Goal: Task Accomplishment & Management: Complete application form

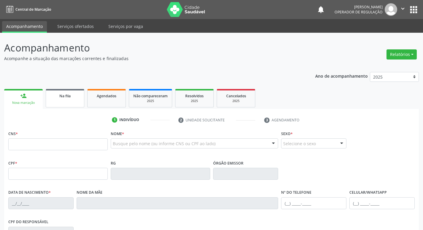
click at [65, 102] on link "Na fila" at bounding box center [65, 98] width 39 height 18
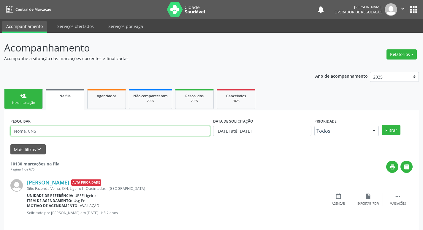
click at [62, 129] on input "text" at bounding box center [110, 131] width 200 height 10
type input "703004897427974"
click at [382, 125] on button "Filtrar" at bounding box center [391, 130] width 19 height 10
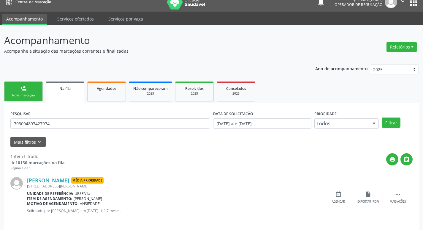
scroll to position [12, 0]
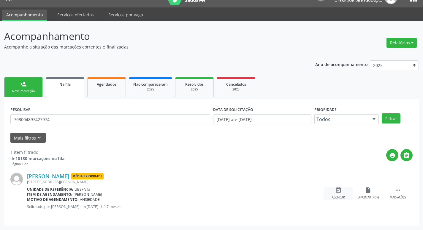
click at [337, 189] on icon "event_available" at bounding box center [338, 190] width 7 height 7
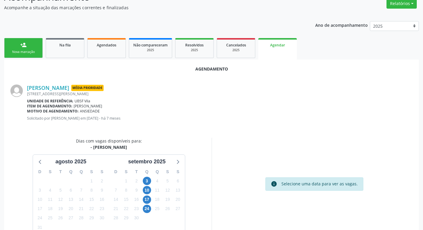
scroll to position [80, 0]
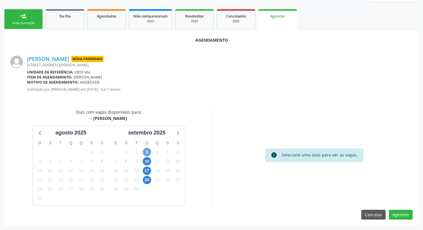
click at [150, 150] on span "3" at bounding box center [147, 152] width 8 height 8
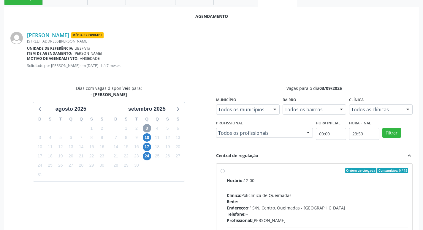
scroll to position [166, 0]
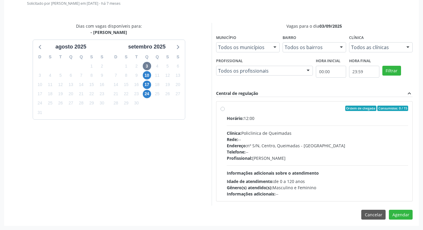
click at [299, 111] on label "Ordem de chegada Consumidos: 0 / 15 Horário: 12:00 Clínica: Policlinica de Quei…" at bounding box center [318, 150] width 182 height 91
click at [225, 111] on input "Ordem de chegada Consumidos: 0 / 15 Horário: 12:00 Clínica: Policlinica de Quei…" at bounding box center [223, 107] width 4 height 5
radio input "true"
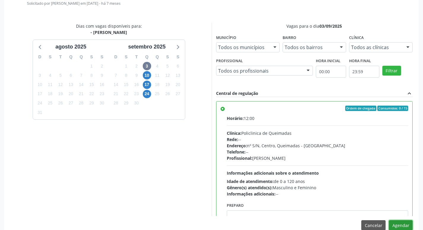
click at [406, 222] on button "Agendar" at bounding box center [401, 225] width 24 height 10
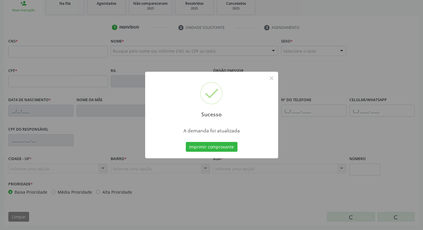
scroll to position [92, 0]
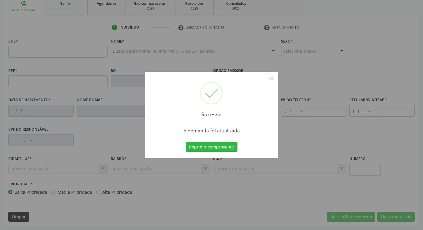
click at [97, 42] on div "Sucesso × A demanda foi atualizada Imprimir comprovante Cancel" at bounding box center [211, 115] width 423 height 230
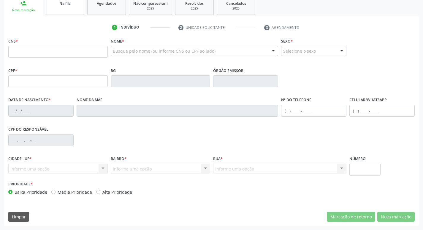
click at [73, 8] on link "Na fila" at bounding box center [65, 5] width 39 height 18
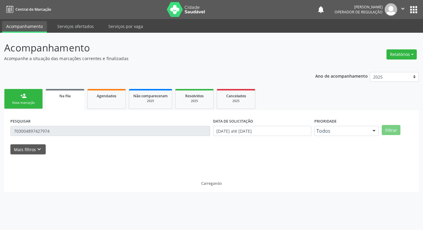
scroll to position [0, 0]
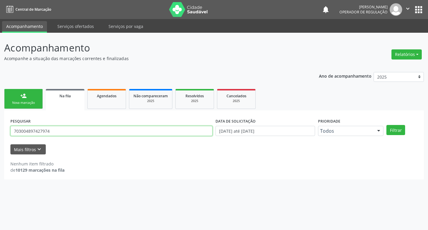
drag, startPoint x: 58, startPoint y: 130, endPoint x: 0, endPoint y: 137, distance: 58.4
click at [0, 137] on div "Acompanhamento Acompanhe a situação das marcações correntes e finalizadas Relat…" at bounding box center [214, 131] width 428 height 197
type input "7"
type input "704607667364828"
click at [386, 125] on button "Filtrar" at bounding box center [395, 130] width 19 height 10
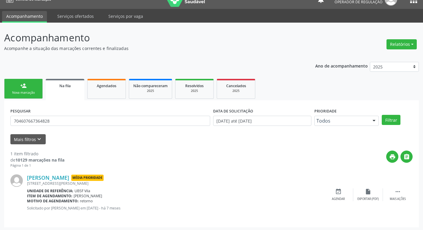
scroll to position [12, 0]
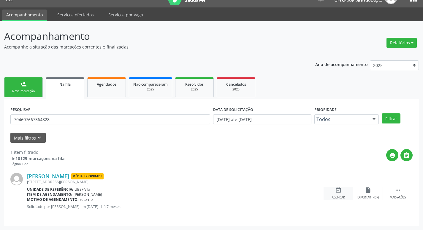
click at [342, 192] on div "event_available Agendar" at bounding box center [339, 193] width 30 height 13
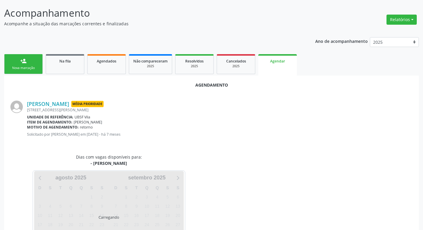
scroll to position [66, 0]
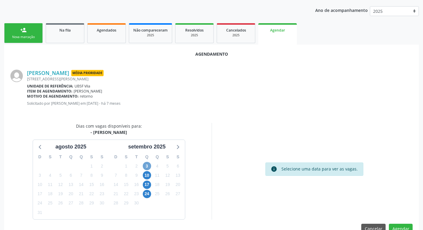
click at [149, 163] on span "3" at bounding box center [147, 166] width 8 height 8
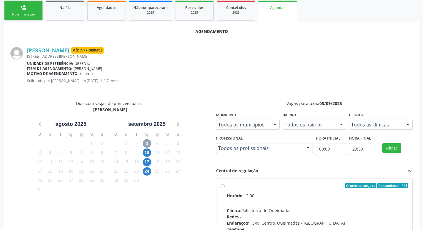
scroll to position [166, 0]
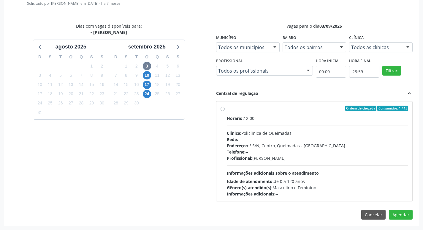
click at [320, 102] on div "Ordem de chegada Consumidos: 1 / 15 Horário: 12:00 Clínica: Policlinica de Quei…" at bounding box center [315, 151] width 196 height 100
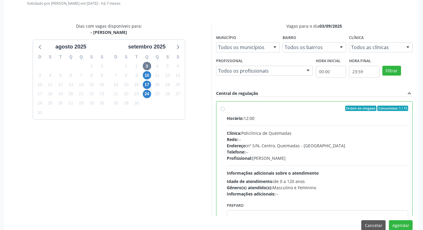
radio input "true"
click at [401, 223] on button "Agendar" at bounding box center [401, 225] width 24 height 10
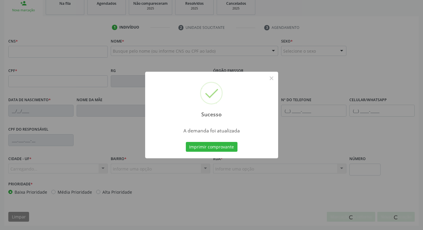
scroll to position [92, 0]
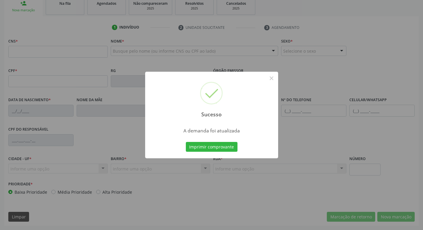
click at [37, 15] on div "Sucesso × A demanda foi atualizada Imprimir comprovante Cancel" at bounding box center [211, 115] width 423 height 230
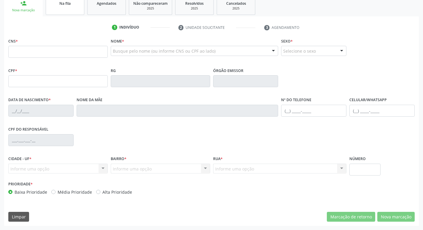
click at [62, 4] on span "Na fila" at bounding box center [64, 3] width 11 height 5
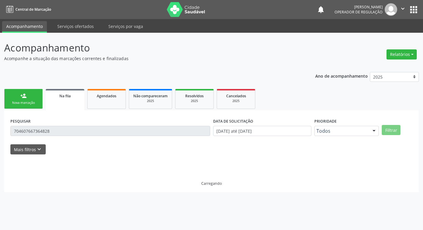
scroll to position [0, 0]
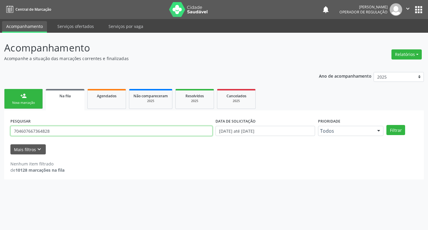
drag, startPoint x: 54, startPoint y: 127, endPoint x: 0, endPoint y: 128, distance: 54.1
click at [0, 128] on div "Acompanhamento Acompanhe a situação das marcações correntes e finalizadas Relat…" at bounding box center [214, 131] width 428 height 197
type input "700906935805496"
click at [386, 125] on button "Filtrar" at bounding box center [395, 130] width 19 height 10
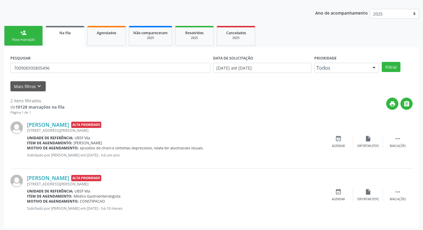
scroll to position [65, 0]
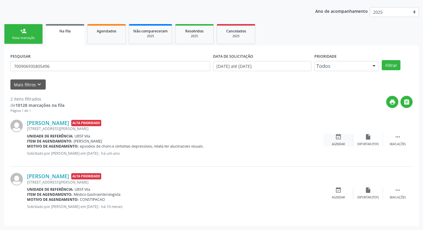
click at [333, 139] on div "event_available Agendar" at bounding box center [339, 139] width 30 height 13
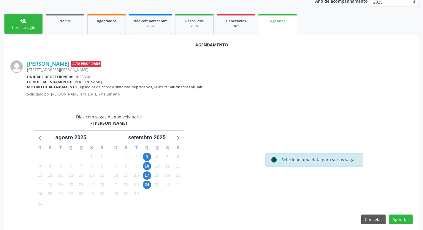
scroll to position [80, 0]
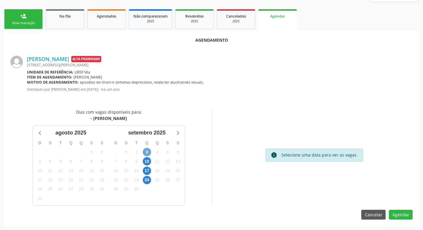
click at [148, 152] on span "3" at bounding box center [147, 152] width 8 height 8
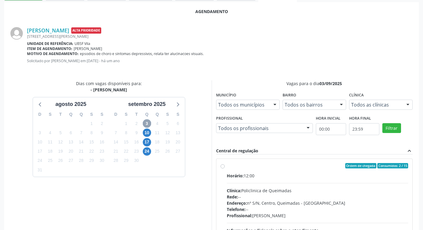
scroll to position [166, 0]
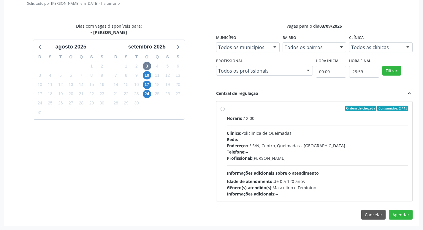
click at [281, 108] on div "Ordem de chegada Consumidos: 2 / 15" at bounding box center [318, 107] width 182 height 5
click at [225, 108] on input "Ordem de chegada Consumidos: 2 / 15 Horário: 12:00 Clínica: Policlinica de Quei…" at bounding box center [223, 107] width 4 height 5
radio input "true"
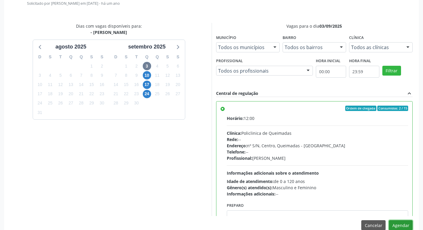
click at [400, 225] on button "Agendar" at bounding box center [401, 225] width 24 height 10
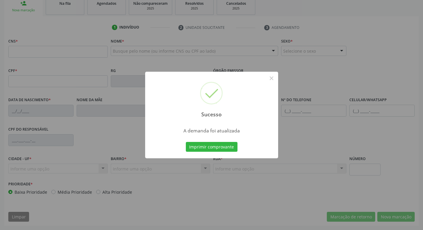
scroll to position [92, 0]
click at [121, 18] on div "Sucesso × A demanda foi atualizada Imprimir comprovante Cancel" at bounding box center [211, 115] width 423 height 230
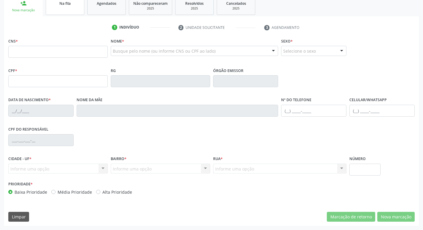
click at [73, 12] on link "Na fila" at bounding box center [65, 5] width 39 height 18
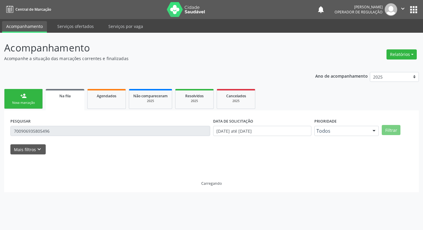
scroll to position [0, 0]
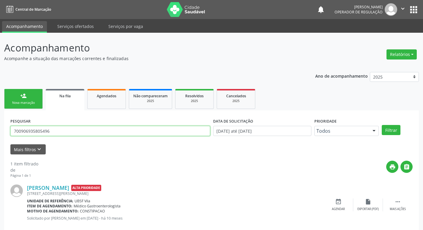
drag, startPoint x: 9, startPoint y: 132, endPoint x: 5, endPoint y: 100, distance: 31.4
click at [1, 122] on div "Acompanhamento Acompanhe a situação das marcações correntes e finalizadas Relat…" at bounding box center [211, 137] width 423 height 209
type input "708403267426266"
click at [382, 125] on button "Filtrar" at bounding box center [391, 130] width 19 height 10
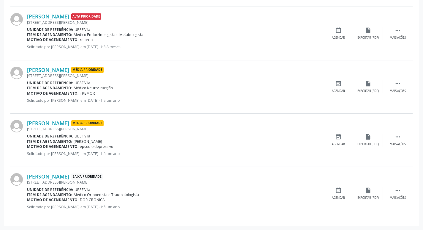
scroll to position [278, 0]
click at [339, 140] on div "event_available Agendar" at bounding box center [339, 139] width 30 height 13
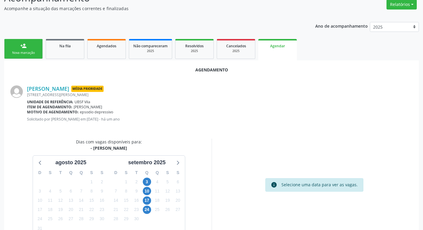
scroll to position [80, 0]
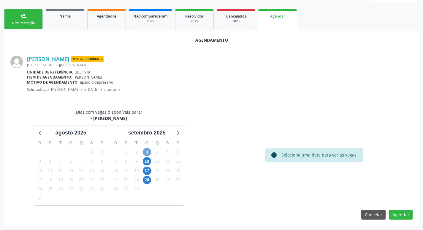
click at [145, 149] on span "3" at bounding box center [147, 152] width 8 height 8
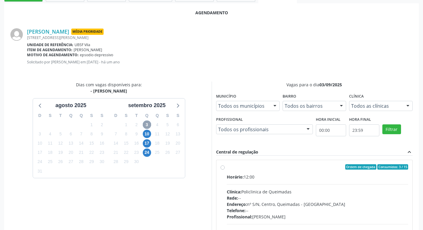
scroll to position [166, 0]
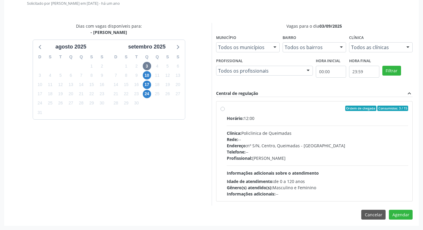
click at [322, 105] on div "Ordem de chegada Consumidos: 3 / 15 Horário: 12:00 Clínica: Policlinica de Quei…" at bounding box center [315, 151] width 196 height 100
radio input "true"
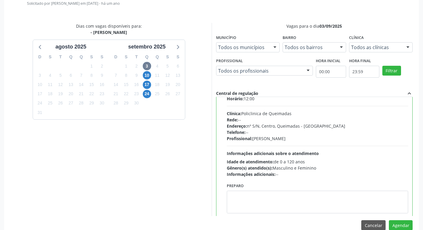
scroll to position [29, 0]
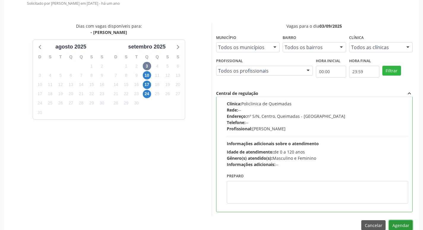
click at [400, 223] on button "Agendar" at bounding box center [401, 225] width 24 height 10
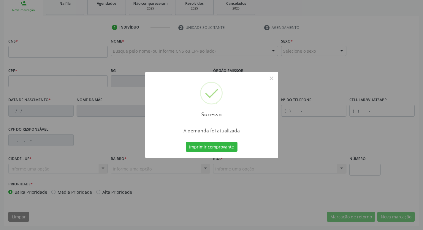
scroll to position [92, 0]
click at [71, 32] on div "Sucesso × A demanda foi atualizada Imprimir comprovante Cancel" at bounding box center [211, 115] width 423 height 230
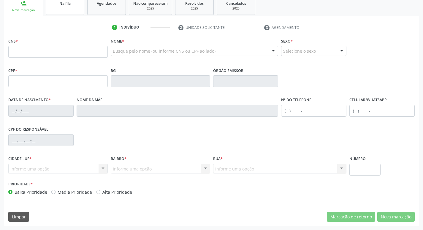
click at [72, 12] on link "Na fila" at bounding box center [65, 5] width 39 height 18
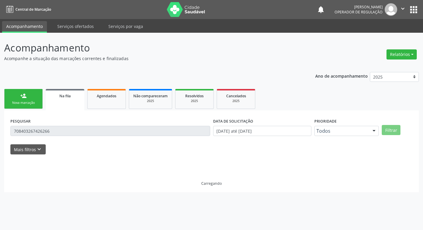
scroll to position [0, 0]
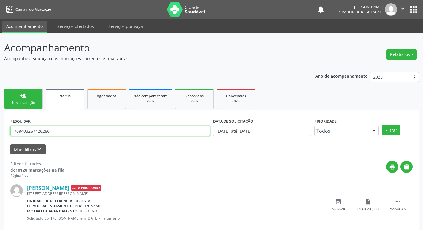
drag, startPoint x: 68, startPoint y: 127, endPoint x: 1, endPoint y: 126, distance: 66.9
type input "898003289494715"
click at [382, 125] on button "Filtrar" at bounding box center [391, 130] width 19 height 10
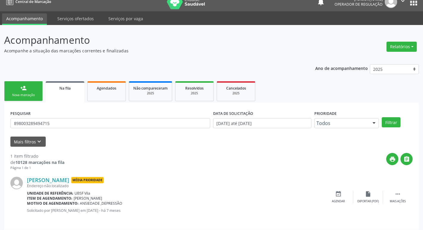
scroll to position [12, 0]
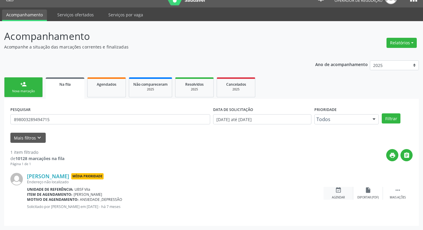
click at [337, 191] on icon "event_available" at bounding box center [338, 190] width 7 height 7
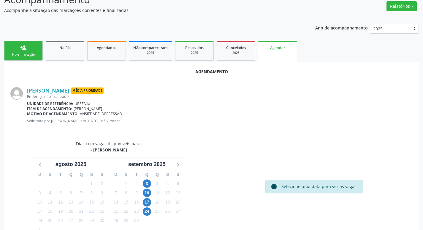
scroll to position [80, 0]
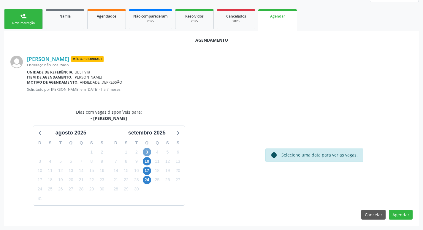
click at [147, 150] on span "3" at bounding box center [147, 152] width 8 height 8
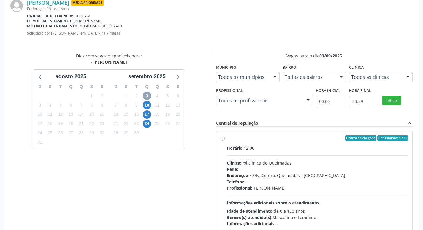
scroll to position [166, 0]
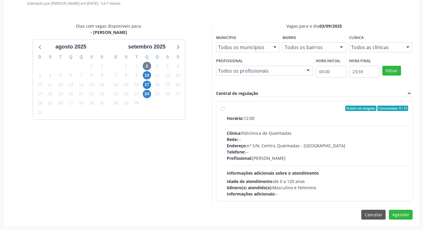
click at [248, 105] on div "Ordem de chegada Consumidos: 4 / 15 Horário: 12:00 Clínica: Policlinica de Quei…" at bounding box center [315, 151] width 196 height 100
radio input "true"
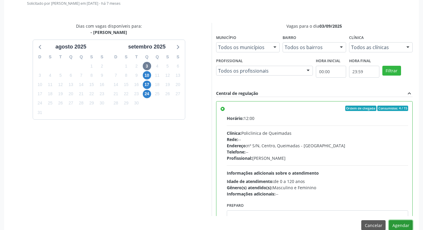
click at [401, 223] on button "Agendar" at bounding box center [401, 225] width 24 height 10
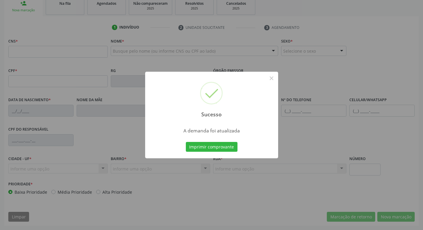
scroll to position [92, 0]
click at [78, 32] on div "Sucesso × A demanda foi atualizada Imprimir comprovante Cancel" at bounding box center [211, 115] width 423 height 230
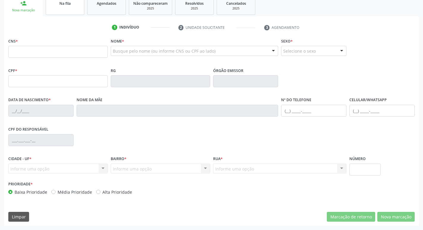
click at [73, 6] on div "Na fila" at bounding box center [65, 3] width 30 height 6
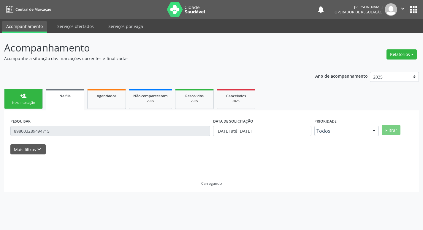
scroll to position [0, 0]
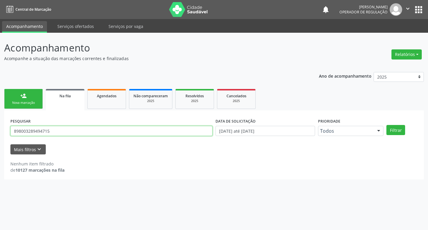
drag, startPoint x: 20, startPoint y: 137, endPoint x: 2, endPoint y: 137, distance: 18.1
click at [2, 137] on div "Acompanhamento Acompanhe a situação das marcações correntes e finalizadas Relat…" at bounding box center [214, 131] width 428 height 197
type input "700805970864789"
click at [386, 125] on button "Filtrar" at bounding box center [395, 130] width 19 height 10
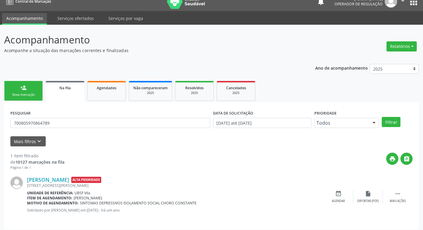
scroll to position [12, 0]
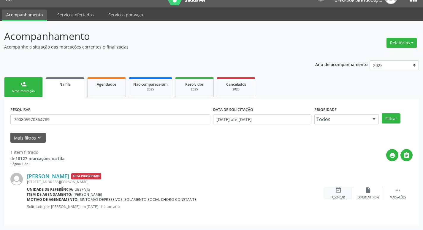
click at [341, 195] on div "event_available Agendar" at bounding box center [339, 193] width 30 height 13
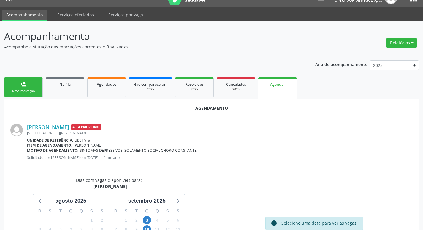
scroll to position [80, 0]
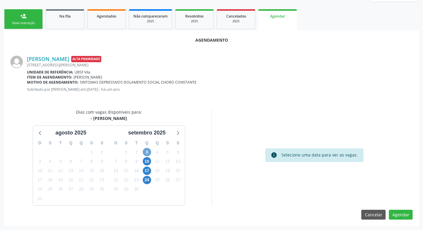
click at [148, 153] on span "3" at bounding box center [147, 152] width 8 height 8
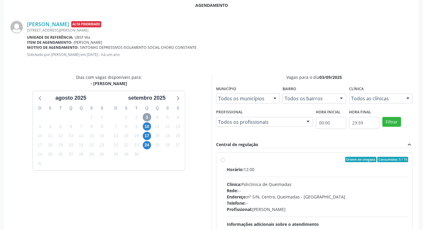
scroll to position [166, 0]
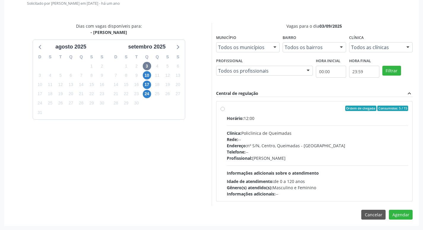
click at [265, 116] on div "Horário: 12:00" at bounding box center [318, 118] width 182 height 6
click at [225, 111] on input "Ordem de chegada Consumidos: 5 / 15 Horário: 12:00 Clínica: Policlinica de Quei…" at bounding box center [223, 107] width 4 height 5
radio input "true"
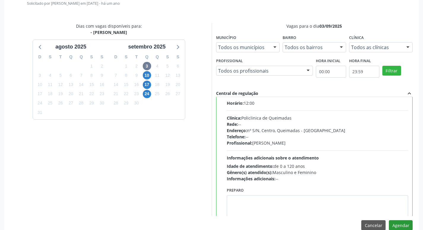
scroll to position [29, 0]
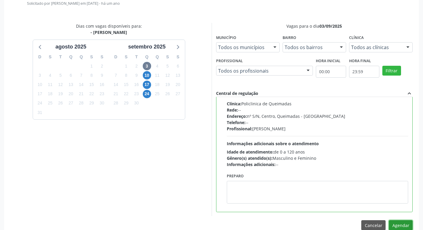
click at [401, 224] on button "Agendar" at bounding box center [401, 225] width 24 height 10
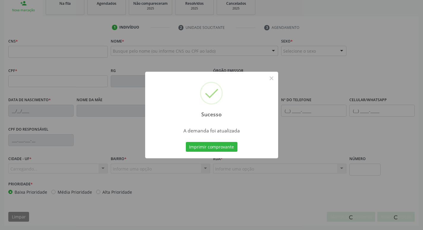
scroll to position [92, 0]
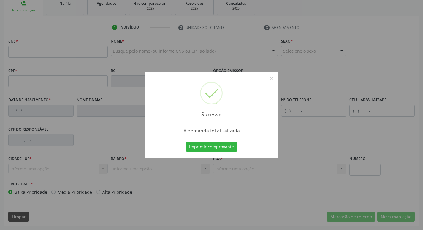
click at [82, 18] on div "Sucesso × A demanda foi atualizada Imprimir comprovante Cancel" at bounding box center [211, 115] width 423 height 230
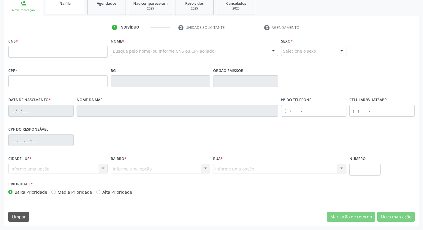
click at [67, 5] on span "Na fila" at bounding box center [64, 3] width 11 height 5
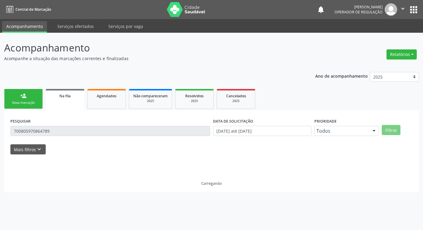
scroll to position [0, 0]
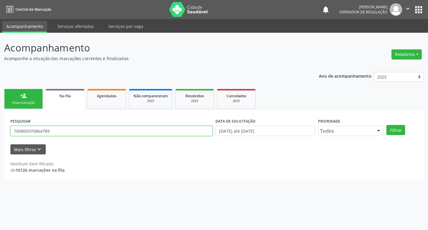
drag, startPoint x: 72, startPoint y: 133, endPoint x: 14, endPoint y: 132, distance: 58.3
click at [14, 132] on input "700805970864789" at bounding box center [111, 131] width 202 height 10
type input "705707492506030"
click at [386, 125] on button "Filtrar" at bounding box center [395, 130] width 19 height 10
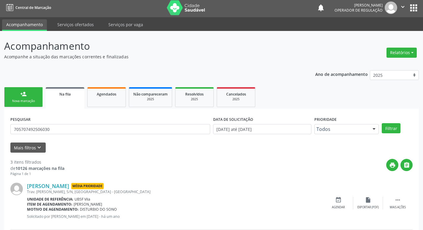
scroll to position [118, 0]
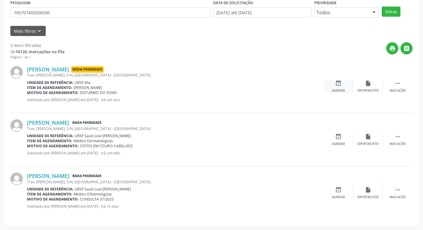
click at [341, 89] on div "Agendar" at bounding box center [338, 91] width 13 height 4
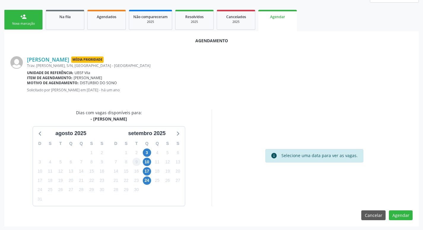
scroll to position [80, 0]
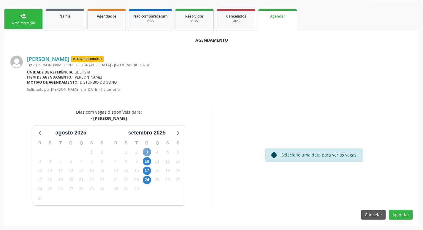
click at [149, 150] on span "3" at bounding box center [147, 152] width 8 height 8
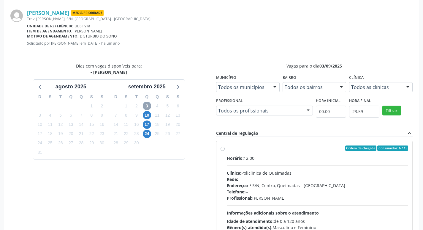
scroll to position [166, 0]
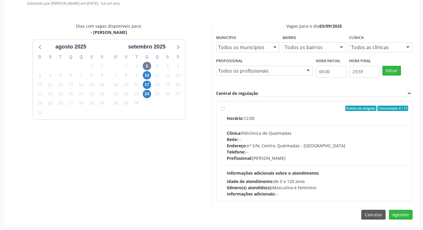
click at [274, 114] on label "Ordem de chegada Consumidos: 6 / 15 Horário: 12:00 Clínica: Policlinica de Quei…" at bounding box center [318, 150] width 182 height 91
click at [225, 111] on input "Ordem de chegada Consumidos: 6 / 15 Horário: 12:00 Clínica: Policlinica de Quei…" at bounding box center [223, 107] width 4 height 5
radio input "true"
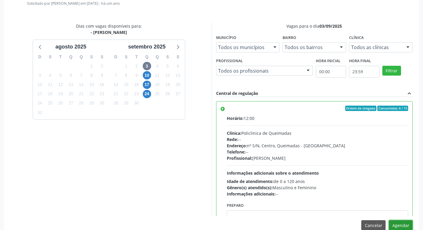
click at [401, 222] on button "Agendar" at bounding box center [401, 225] width 24 height 10
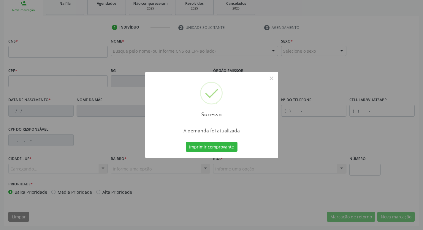
scroll to position [92, 0]
click at [93, 76] on div "Sucesso × A demanda foi atualizada Imprimir comprovante Cancel" at bounding box center [211, 115] width 423 height 230
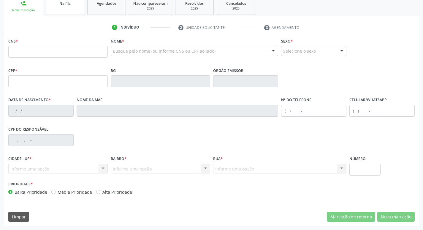
click at [73, 3] on div "Na fila" at bounding box center [65, 3] width 30 height 6
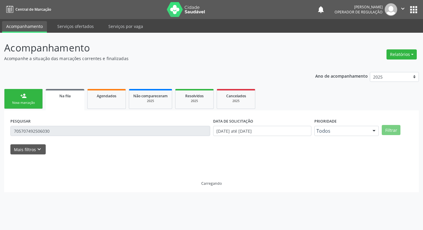
scroll to position [0, 0]
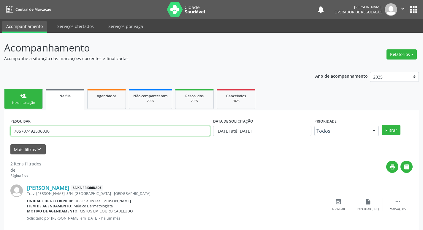
drag, startPoint x: 64, startPoint y: 131, endPoint x: 0, endPoint y: 123, distance: 64.7
click at [0, 124] on div "Acompanhamento Acompanhe a situação das marcações correntes e finalizadas Relat…" at bounding box center [211, 164] width 423 height 262
type input "707806672314118"
click at [382, 125] on button "Filtrar" at bounding box center [391, 130] width 19 height 10
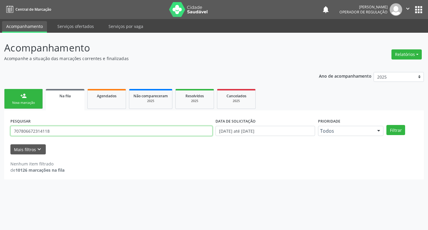
drag, startPoint x: 58, startPoint y: 134, endPoint x: 0, endPoint y: 132, distance: 58.3
click at [0, 132] on div "Acompanhamento Acompanhe a situação das marcações correntes e finalizadas Relat…" at bounding box center [214, 131] width 428 height 197
type input "707806672314118"
click at [386, 125] on button "Filtrar" at bounding box center [395, 130] width 19 height 10
drag, startPoint x: 66, startPoint y: 129, endPoint x: 0, endPoint y: 129, distance: 66.0
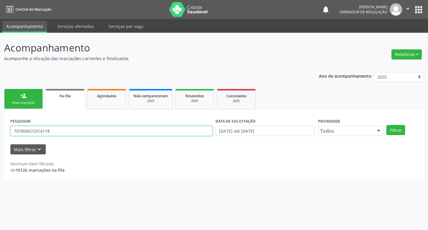
click at [0, 129] on div "Acompanhamento Acompanhe a situação das marcações correntes e finalizadas Relat…" at bounding box center [214, 131] width 428 height 197
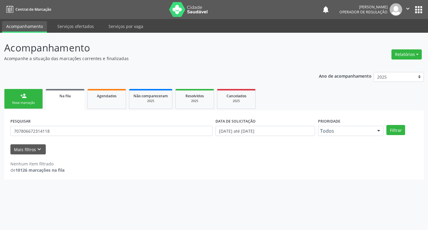
click at [18, 105] on link "person_add Nova marcação" at bounding box center [23, 99] width 39 height 20
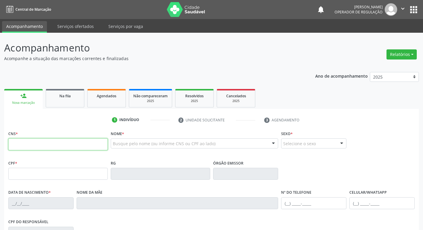
click at [43, 146] on input "text" at bounding box center [58, 144] width 100 height 12
paste input "707 8066 7231 4118"
type input "707 8066 7231 4118"
type input "108.974.697-04"
type input "[DATE]"
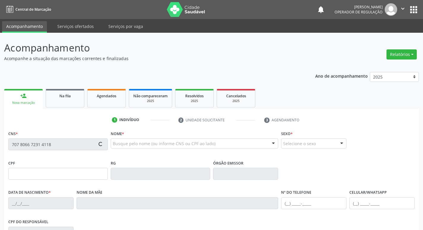
type input "[PERSON_NAME]"
type input "[PHONE_NUMBER]"
type input "191.096.874-91"
type input "566"
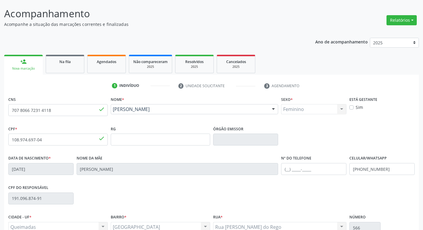
scroll to position [92, 0]
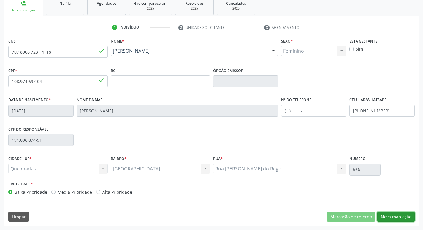
click at [387, 212] on button "Nova marcação" at bounding box center [396, 217] width 37 height 10
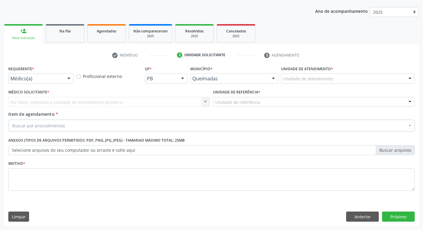
scroll to position [65, 0]
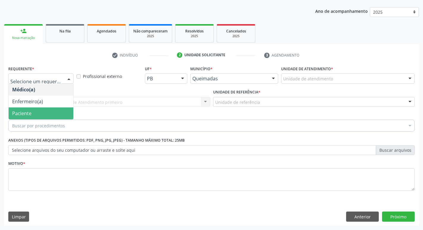
click at [31, 111] on span "Paciente" at bounding box center [41, 113] width 65 height 12
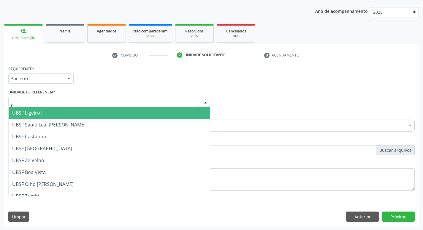
type input "sa"
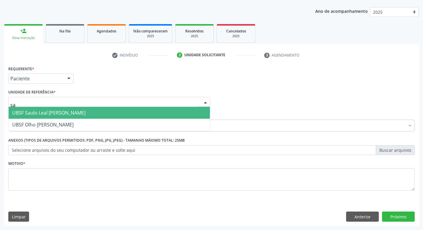
click at [34, 110] on span "UBSF Saulo Leal [PERSON_NAME]" at bounding box center [48, 112] width 73 height 7
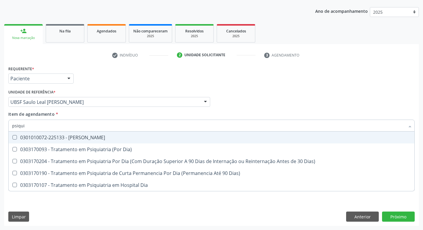
type input "psiquia"
click at [48, 137] on div "0301010072-225133 - [PERSON_NAME]" at bounding box center [211, 137] width 399 height 5
checkbox Psiquiatra "true"
click at [145, 79] on div "Requerente * Paciente Médico(a) Enfermeiro(a) Paciente Nenhum resultado encontr…" at bounding box center [212, 75] width 410 height 23
checkbox Dia\) "true"
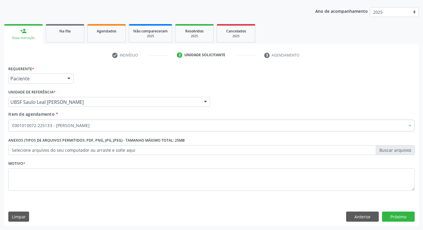
click at [94, 150] on label "Selecione arquivos do seu computador ou arraste e solte aqui" at bounding box center [211, 150] width 407 height 10
click at [94, 150] on input "Selecione arquivos do seu computador ou arraste e solte aqui" at bounding box center [211, 150] width 407 height 10
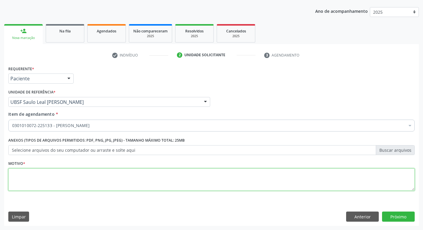
click at [87, 169] on textarea at bounding box center [211, 179] width 407 height 23
click at [14, 173] on textarea "episodios depressivos" at bounding box center [211, 179] width 407 height 23
type textarea "Episodios depressivos"
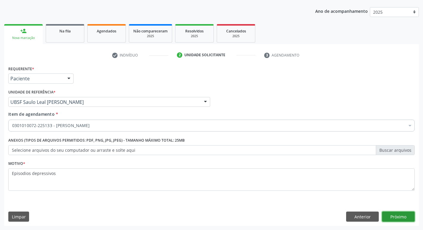
click at [403, 216] on button "Próximo" at bounding box center [398, 216] width 33 height 10
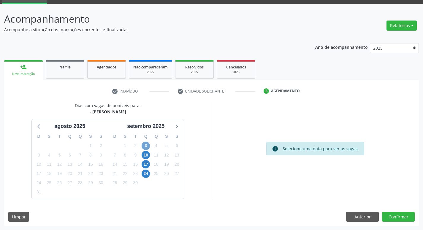
click at [145, 143] on span "3" at bounding box center [146, 145] width 8 height 8
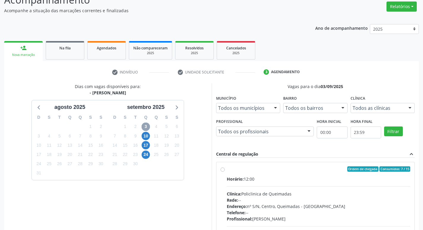
scroll to position [59, 0]
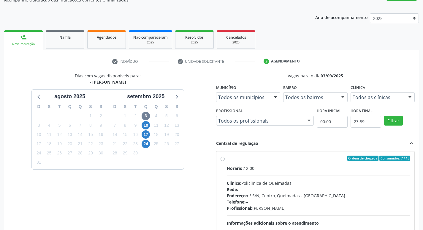
click at [280, 155] on div "Ordem de chegada Consumidos: 7 / 15 Horário: 12:00 Clínica: Policlinica de Quei…" at bounding box center [316, 201] width 199 height 100
radio input "true"
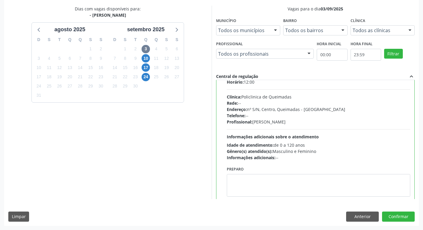
scroll to position [29, 0]
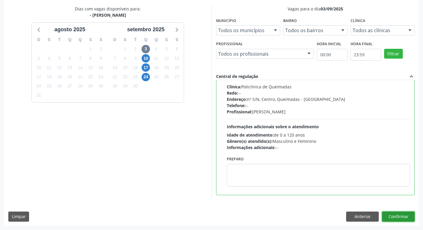
click at [398, 212] on button "Confirmar" at bounding box center [398, 216] width 33 height 10
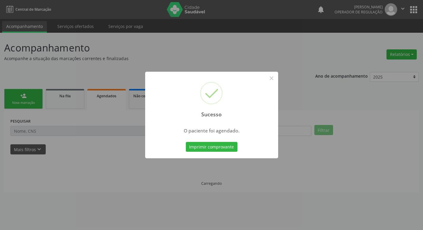
scroll to position [0, 0]
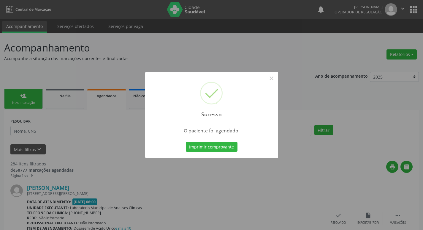
drag, startPoint x: 112, startPoint y: 73, endPoint x: 74, endPoint y: 66, distance: 38.5
click at [112, 73] on div "Sucesso × O paciente foi agendado. Imprimir comprovante Cancel" at bounding box center [211, 115] width 423 height 230
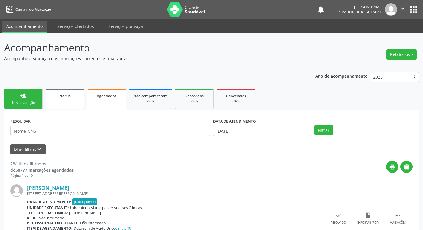
click at [50, 99] on link "Na fila" at bounding box center [65, 99] width 39 height 20
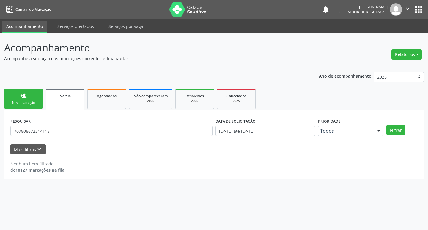
drag, startPoint x: 64, startPoint y: 121, endPoint x: 63, endPoint y: 130, distance: 8.7
click at [63, 123] on div "PESQUISAR 707806672314118" at bounding box center [111, 127] width 205 height 23
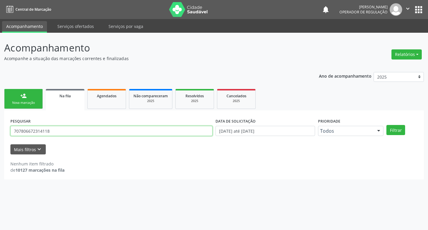
drag, startPoint x: 62, startPoint y: 132, endPoint x: 1, endPoint y: 130, distance: 61.6
click at [0, 132] on div "Acompanhamento Acompanhe a situação das marcações correntes e finalizadas Relat…" at bounding box center [214, 131] width 428 height 197
type input "7"
type input "700806469610681"
click at [386, 125] on button "Filtrar" at bounding box center [395, 130] width 19 height 10
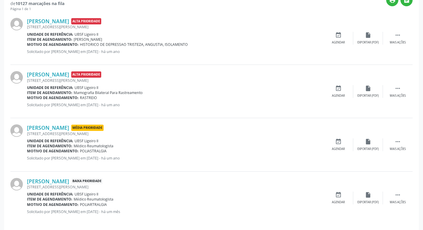
scroll to position [171, 0]
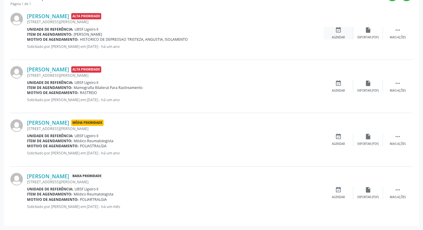
click at [340, 33] on icon "event_available" at bounding box center [338, 30] width 7 height 7
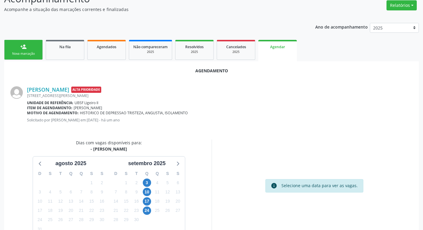
scroll to position [80, 0]
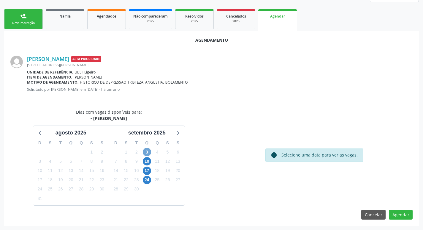
click at [147, 150] on span "3" at bounding box center [147, 152] width 8 height 8
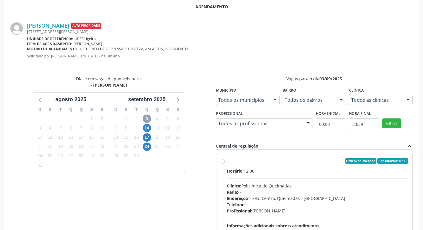
scroll to position [166, 0]
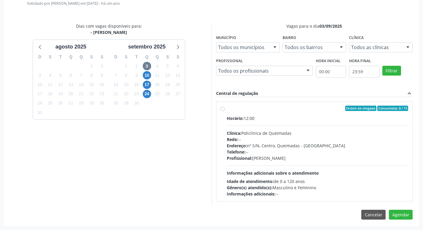
click at [339, 111] on div "Ordem de chegada Consumidos: 8 / 15" at bounding box center [318, 107] width 182 height 5
click at [225, 111] on input "Ordem de chegada Consumidos: 8 / 15 Horário: 12:00 Clínica: Policlinica de Quei…" at bounding box center [223, 107] width 4 height 5
radio input "true"
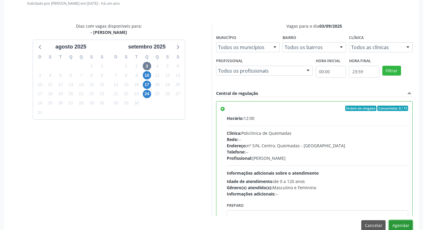
click at [398, 222] on button "Agendar" at bounding box center [401, 225] width 24 height 10
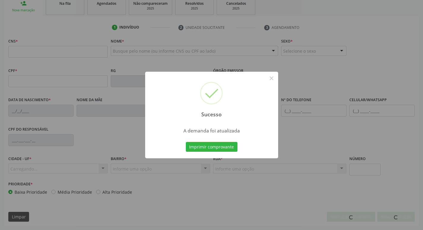
scroll to position [92, 0]
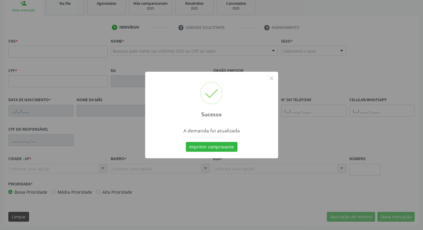
click at [93, 18] on div "Sucesso × A demanda foi atualizada Imprimir comprovante Cancel" at bounding box center [211, 115] width 423 height 230
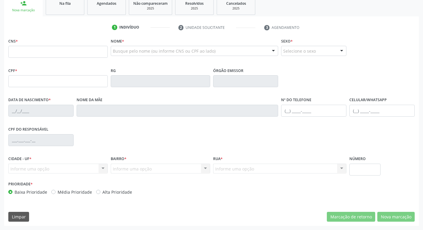
click at [68, 7] on link "Na fila" at bounding box center [65, 5] width 39 height 18
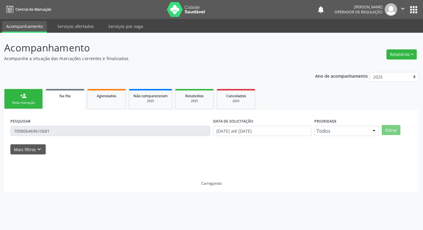
scroll to position [0, 0]
drag, startPoint x: 55, startPoint y: 125, endPoint x: 38, endPoint y: 125, distance: 16.3
click at [38, 125] on div "PESQUISAR 700806469610681" at bounding box center [111, 127] width 205 height 23
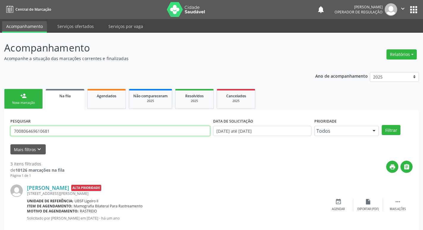
click at [60, 128] on input "700806469610681" at bounding box center [110, 131] width 200 height 10
drag, startPoint x: 59, startPoint y: 127, endPoint x: 11, endPoint y: 127, distance: 47.8
click at [11, 127] on input "700806469610681" at bounding box center [110, 131] width 200 height 10
type input "702807630667462"
click at [382, 125] on button "Filtrar" at bounding box center [391, 130] width 19 height 10
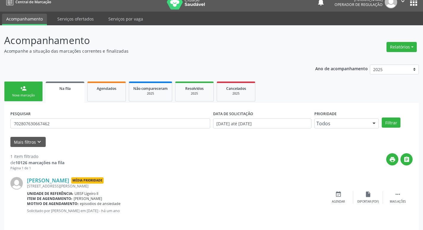
scroll to position [12, 0]
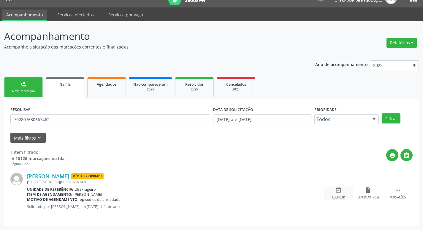
click at [338, 188] on icon "event_available" at bounding box center [338, 190] width 7 height 7
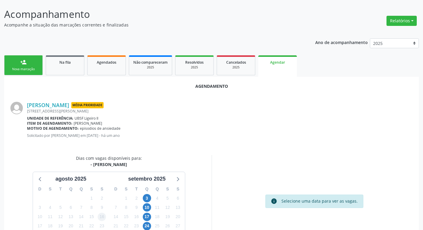
scroll to position [80, 0]
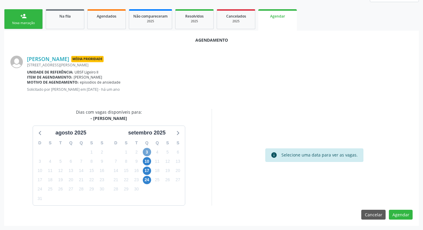
click at [148, 151] on span "3" at bounding box center [147, 152] width 8 height 8
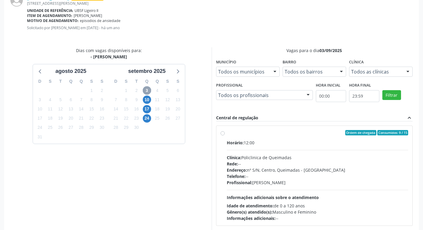
scroll to position [166, 0]
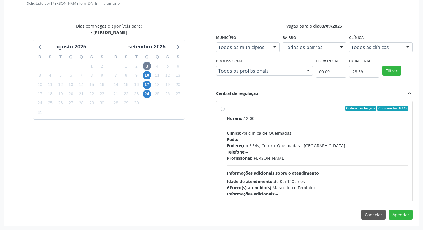
click at [318, 109] on div "Ordem de chegada Consumidos: 9 / 15" at bounding box center [318, 107] width 182 height 5
click at [225, 109] on input "Ordem de chegada Consumidos: 9 / 15 Horário: 12:00 Clínica: Policlinica de Quei…" at bounding box center [223, 107] width 4 height 5
radio input "true"
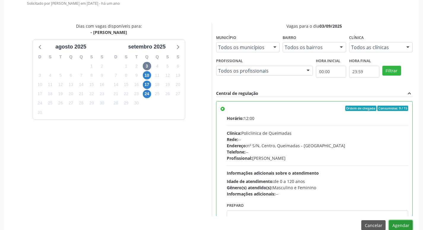
click at [402, 223] on button "Agendar" at bounding box center [401, 225] width 24 height 10
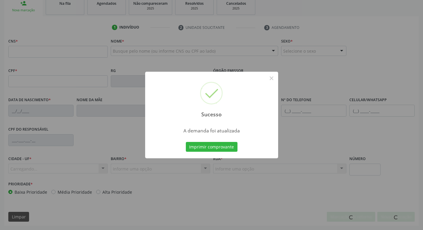
scroll to position [92, 0]
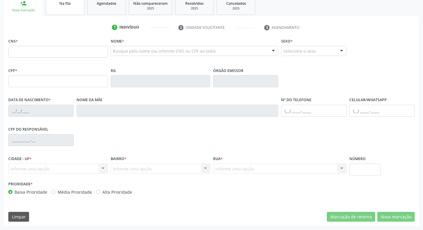
click at [74, 10] on link "Na fila" at bounding box center [65, 5] width 39 height 18
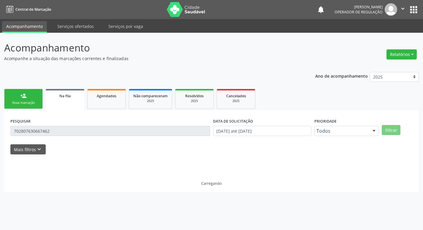
scroll to position [0, 0]
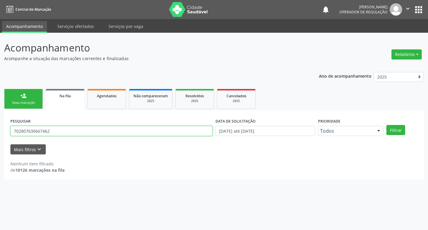
drag, startPoint x: 63, startPoint y: 129, endPoint x: 1, endPoint y: 117, distance: 63.5
click at [0, 125] on div "Acompanhamento Acompanhe a situação das marcações correntes e finalizadas Relat…" at bounding box center [214, 131] width 428 height 197
click at [23, 133] on input "text" at bounding box center [111, 131] width 202 height 10
type input "708007323702720"
click at [386, 125] on button "Filtrar" at bounding box center [395, 130] width 19 height 10
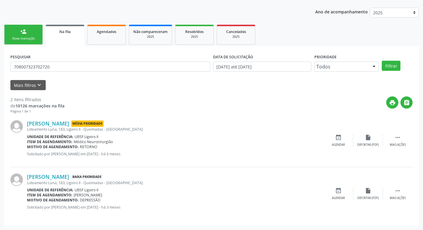
scroll to position [65, 0]
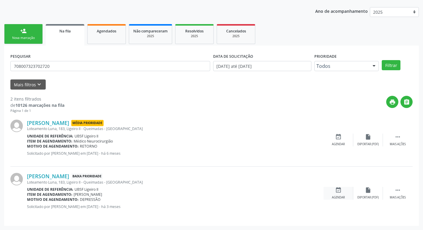
click at [342, 188] on div "event_available Agendar" at bounding box center [339, 193] width 30 height 13
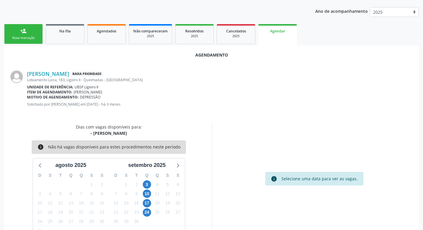
scroll to position [66, 0]
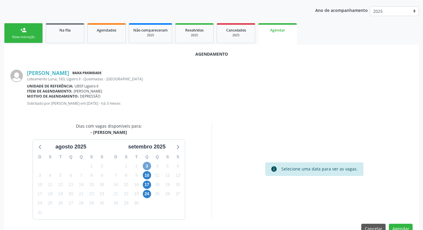
click at [149, 164] on span "3" at bounding box center [147, 166] width 8 height 8
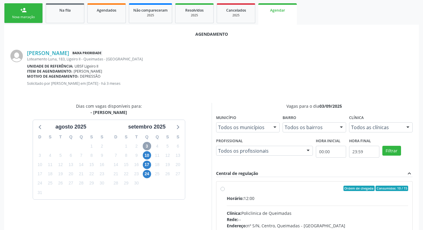
scroll to position [166, 0]
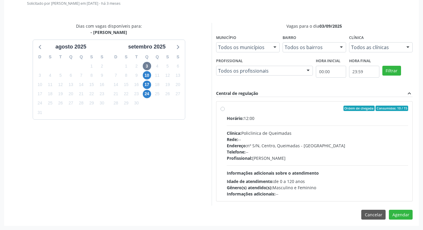
click at [283, 111] on div "Ordem de chegada Consumidos: 10 / 15" at bounding box center [318, 107] width 182 height 5
click at [225, 111] on input "Ordem de chegada Consumidos: 10 / 15 Horário: 12:00 Clínica: Policlinica de Que…" at bounding box center [223, 107] width 4 height 5
radio input "true"
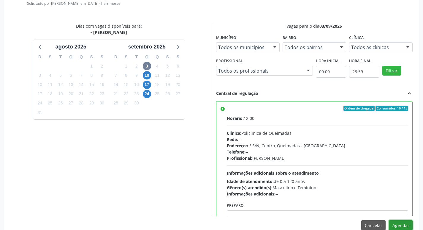
click at [404, 221] on button "Agendar" at bounding box center [401, 225] width 24 height 10
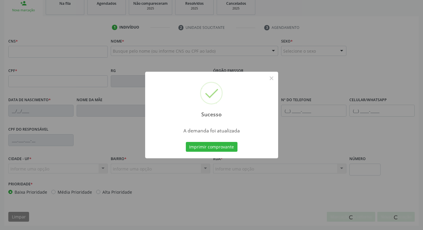
scroll to position [92, 0]
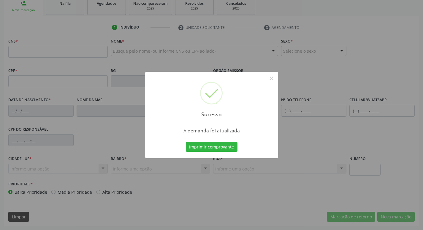
click at [93, 34] on div "Sucesso × A demanda foi atualizada Imprimir comprovante Cancel" at bounding box center [211, 115] width 423 height 230
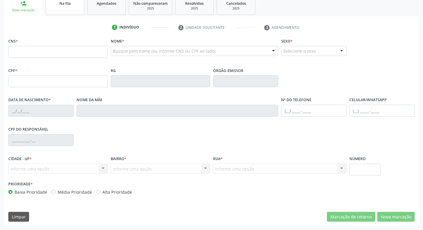
click at [65, 1] on span "Na fila" at bounding box center [64, 3] width 11 height 5
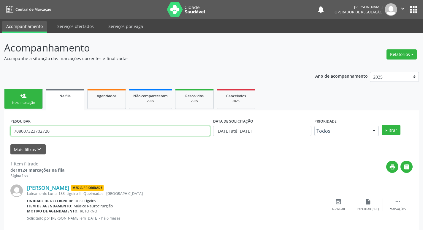
drag, startPoint x: 66, startPoint y: 130, endPoint x: 0, endPoint y: 129, distance: 65.7
click at [21, 130] on input "708007323702720" at bounding box center [110, 131] width 200 height 10
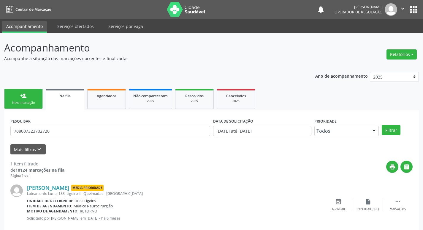
drag, startPoint x: 0, startPoint y: 129, endPoint x: 7, endPoint y: 113, distance: 17.8
click at [1, 123] on div "Acompanhamento Acompanhe a situação das marcações correntes e finalizadas Relat…" at bounding box center [211, 137] width 423 height 209
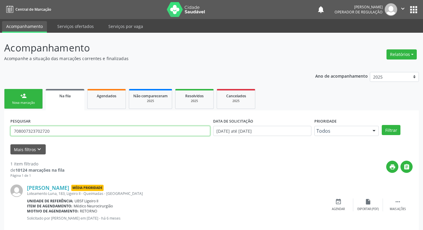
drag, startPoint x: 61, startPoint y: 127, endPoint x: 0, endPoint y: 123, distance: 60.8
click at [0, 126] on div "Acompanhamento Acompanhe a situação das marcações correntes e finalizadas Relat…" at bounding box center [211, 137] width 423 height 209
type input "700005533947609"
click at [382, 125] on button "Filtrar" at bounding box center [391, 130] width 19 height 10
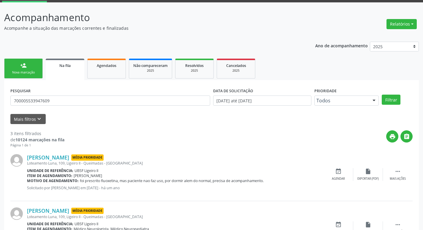
scroll to position [118, 0]
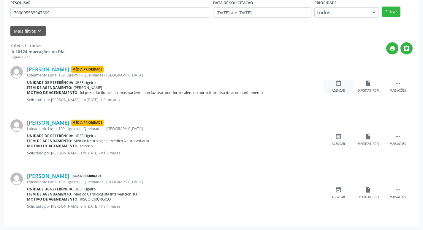
click at [338, 88] on div "event_available Agendar" at bounding box center [339, 86] width 30 height 13
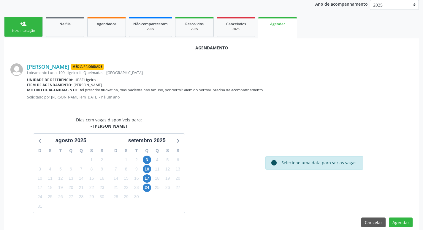
scroll to position [80, 0]
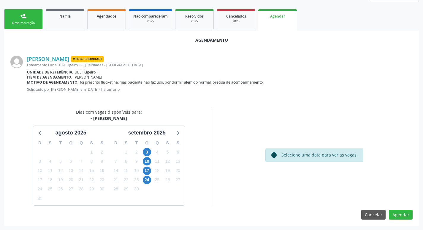
click at [152, 151] on div "4" at bounding box center [157, 151] width 10 height 9
click at [149, 151] on span "3" at bounding box center [147, 152] width 8 height 8
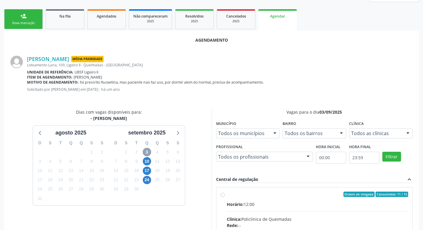
scroll to position [166, 0]
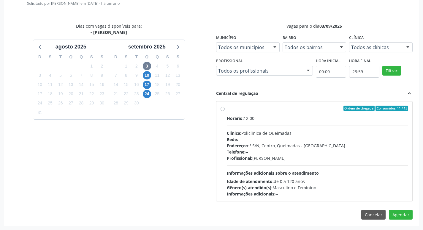
click at [306, 114] on label "Ordem de chegada Consumidos: 11 / 15 Horário: 12:00 Clínica: Policlinica de Que…" at bounding box center [318, 150] width 182 height 91
click at [225, 111] on input "Ordem de chegada Consumidos: 11 / 15 Horário: 12:00 Clínica: Policlinica de Que…" at bounding box center [223, 107] width 4 height 5
radio input "true"
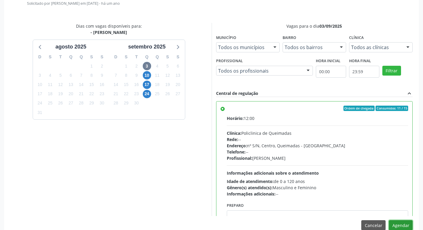
click at [406, 226] on button "Agendar" at bounding box center [401, 225] width 24 height 10
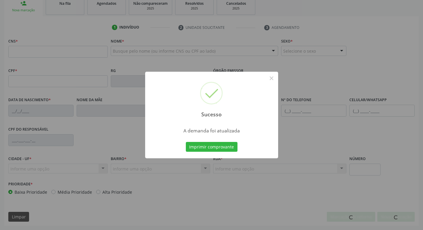
scroll to position [92, 0]
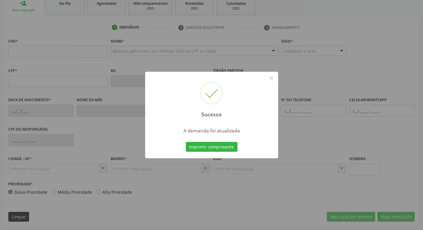
click at [77, 42] on div "Sucesso × A demanda foi atualizada Imprimir comprovante Cancel" at bounding box center [211, 115] width 423 height 230
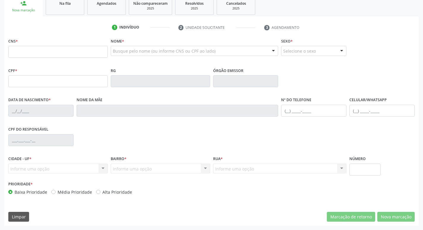
click at [70, 12] on link "Na fila" at bounding box center [65, 5] width 39 height 18
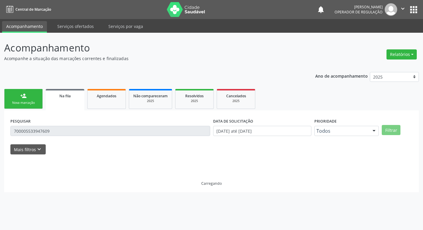
scroll to position [0, 0]
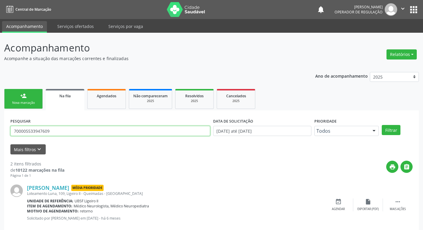
drag, startPoint x: 51, startPoint y: 129, endPoint x: 4, endPoint y: 114, distance: 48.3
click at [2, 121] on div "Acompanhamento Acompanhe a situação das marcações correntes e finalizadas Relat…" at bounding box center [211, 164] width 423 height 262
type input "700406446862343"
click at [382, 125] on button "Filtrar" at bounding box center [391, 130] width 19 height 10
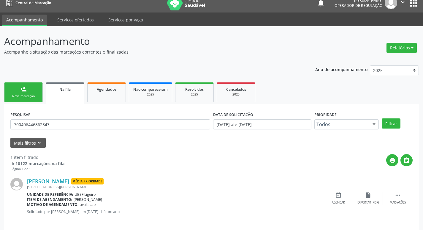
scroll to position [12, 0]
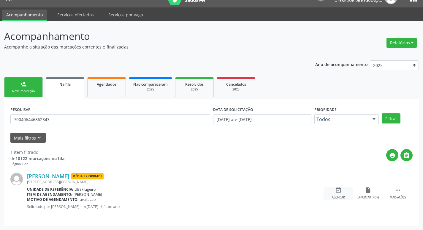
click at [335, 191] on div "event_available Agendar" at bounding box center [339, 193] width 30 height 13
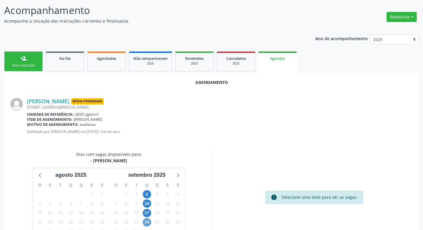
scroll to position [80, 0]
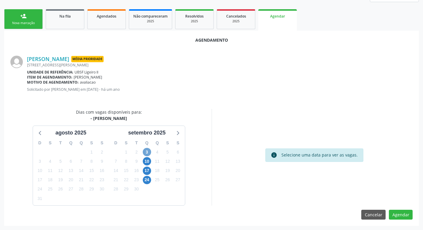
click at [143, 151] on span "3" at bounding box center [147, 152] width 8 height 8
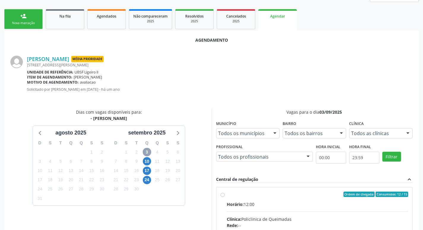
scroll to position [109, 0]
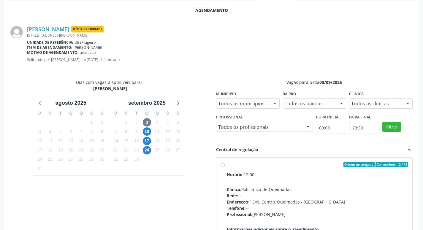
click at [227, 164] on label "Ordem de chegada Consumidos: 12 / 15 Horário: 12:00 Clínica: Policlinica de Que…" at bounding box center [318, 207] width 182 height 91
click at [224, 164] on input "Ordem de chegada Consumidos: 12 / 15 Horário: 12:00 Clínica: Policlinica de Que…" at bounding box center [223, 164] width 4 height 5
radio input "true"
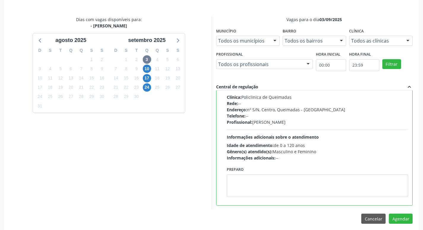
scroll to position [176, 0]
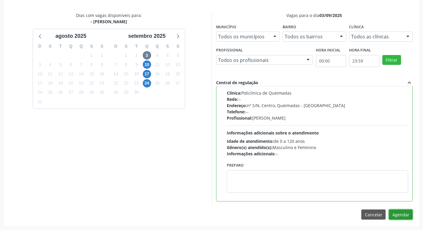
click at [400, 214] on button "Agendar" at bounding box center [401, 214] width 24 height 10
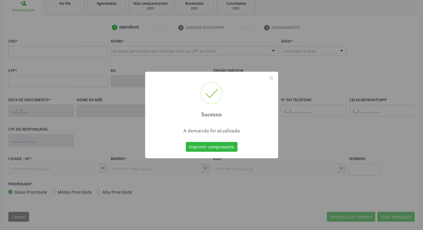
scroll to position [92, 0]
drag, startPoint x: 96, startPoint y: 14, endPoint x: 90, endPoint y: 25, distance: 12.1
click at [93, 20] on div "Sucesso × A demanda foi atualizada Imprimir comprovante Cancel" at bounding box center [211, 115] width 423 height 230
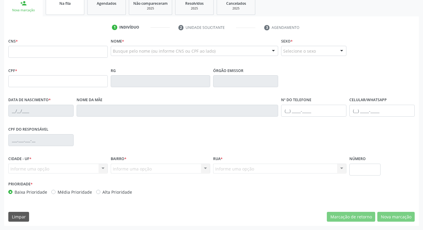
click at [54, 11] on link "Na fila" at bounding box center [65, 5] width 39 height 18
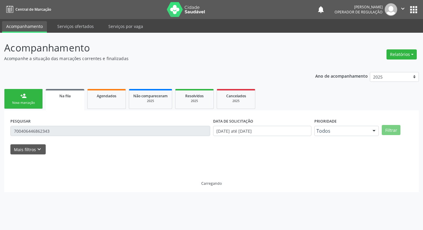
scroll to position [0, 0]
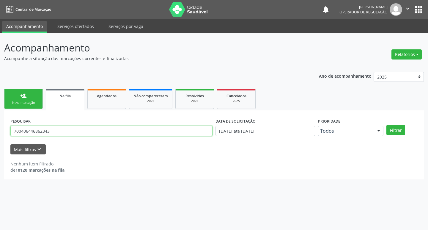
drag, startPoint x: 72, startPoint y: 130, endPoint x: 0, endPoint y: 127, distance: 72.0
click at [0, 127] on div "Acompanhamento Acompanhe a situação das marcações correntes e finalizadas Relat…" at bounding box center [214, 131] width 428 height 197
type input "705009446112953"
click at [386, 125] on button "Filtrar" at bounding box center [395, 130] width 19 height 10
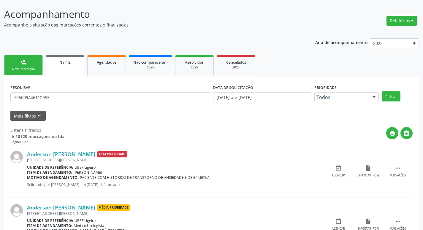
scroll to position [65, 0]
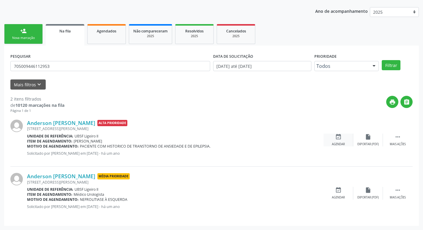
click at [335, 142] on div "Agendar" at bounding box center [338, 144] width 13 height 4
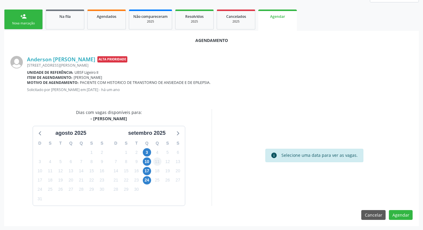
scroll to position [80, 0]
click at [153, 154] on div "4" at bounding box center [157, 151] width 8 height 9
click at [146, 149] on span "3" at bounding box center [147, 152] width 8 height 8
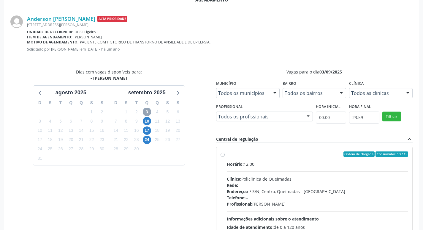
scroll to position [166, 0]
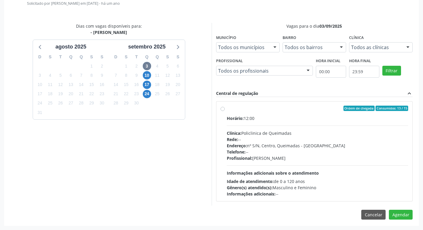
click at [280, 104] on div "Ordem de chegada Consumidos: 13 / 15 Horário: 12:00 Clínica: Policlinica de Que…" at bounding box center [315, 151] width 196 height 100
radio input "true"
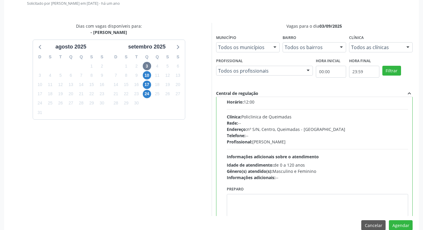
scroll to position [29, 0]
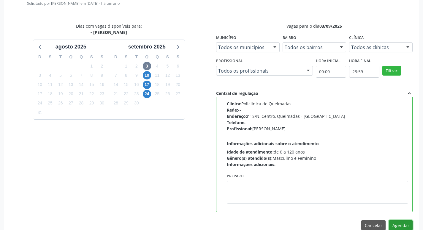
click at [404, 222] on button "Agendar" at bounding box center [401, 225] width 24 height 10
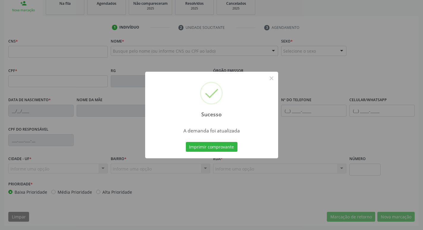
scroll to position [92, 0]
click at [47, 24] on div "Sucesso × A demanda foi atualizada Imprimir comprovante Cancel" at bounding box center [211, 115] width 423 height 230
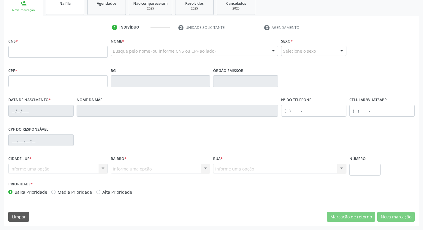
click at [65, 8] on link "Na fila" at bounding box center [65, 5] width 39 height 18
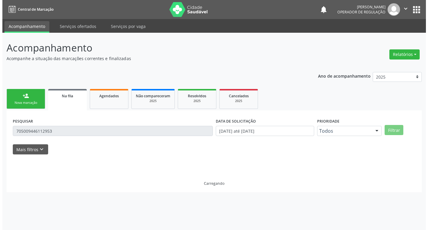
scroll to position [0, 0]
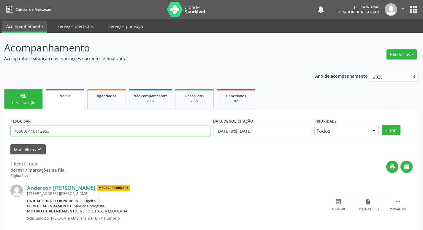
drag, startPoint x: 73, startPoint y: 133, endPoint x: 0, endPoint y: 133, distance: 73.4
click at [0, 133] on div "Acompanhamento Acompanhe a situação das marcações correntes e finalizadas Relat…" at bounding box center [211, 137] width 423 height 209
type input "708505569453380"
click at [382, 125] on button "Filtrar" at bounding box center [391, 130] width 19 height 10
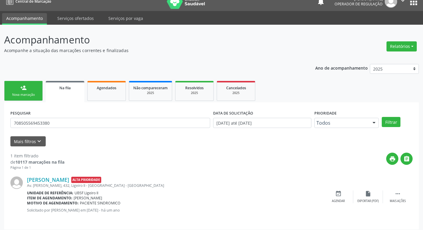
scroll to position [12, 0]
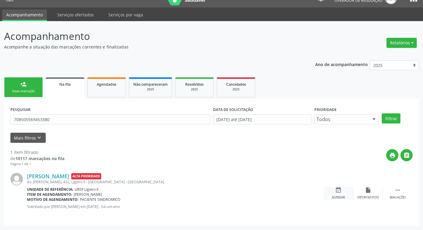
click at [345, 190] on div "event_available Agendar" at bounding box center [339, 193] width 30 height 13
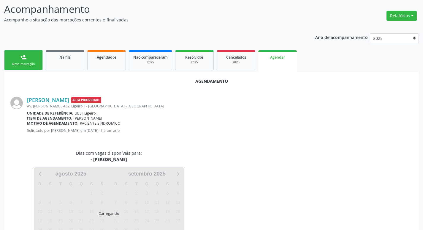
scroll to position [66, 0]
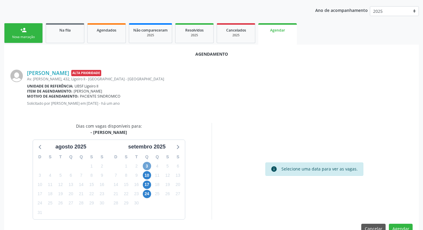
click at [149, 164] on span "3" at bounding box center [147, 166] width 8 height 8
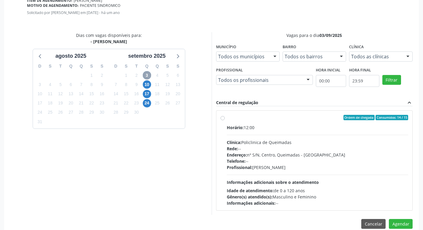
scroll to position [166, 0]
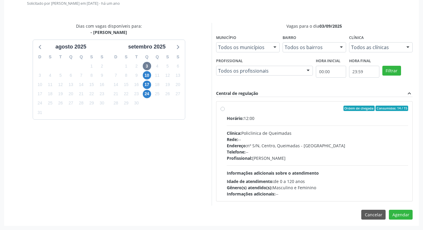
click at [299, 111] on label "Ordem de chegada Consumidos: 14 / 15 Horário: 12:00 Clínica: Policlinica de Que…" at bounding box center [318, 150] width 182 height 91
click at [225, 111] on input "Ordem de chegada Consumidos: 14 / 15 Horário: 12:00 Clínica: Policlinica de Que…" at bounding box center [223, 107] width 4 height 5
radio input "true"
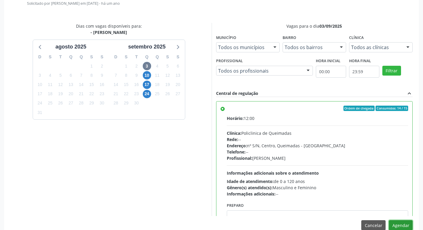
click at [404, 223] on button "Agendar" at bounding box center [401, 225] width 24 height 10
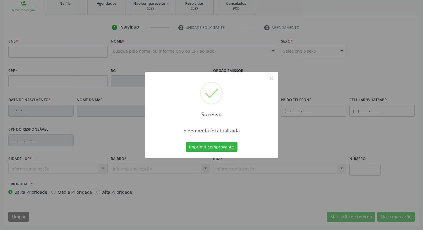
scroll to position [92, 0]
click at [186, 142] on button "Imprimir comprovante" at bounding box center [212, 147] width 52 height 10
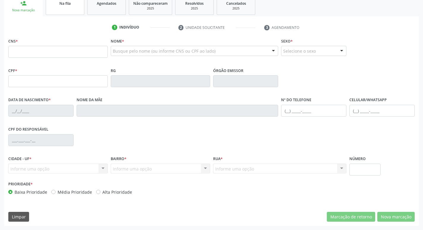
click at [60, 10] on link "Na fila" at bounding box center [65, 5] width 39 height 18
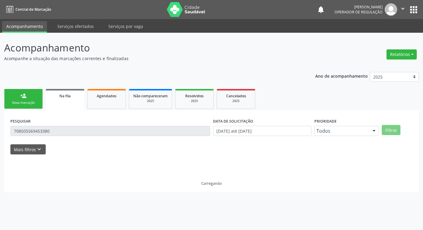
scroll to position [0, 0]
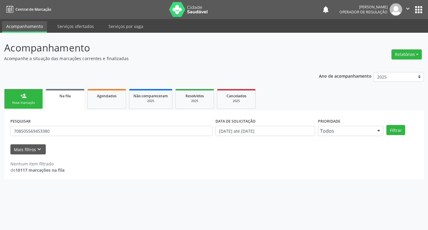
drag, startPoint x: 40, startPoint y: 129, endPoint x: 0, endPoint y: 124, distance: 39.8
click at [0, 128] on div "Acompanhamento Acompanhe a situação das marcações correntes e finalizadas Relat…" at bounding box center [214, 131] width 428 height 197
click at [114, 100] on link "Agendados" at bounding box center [106, 99] width 39 height 20
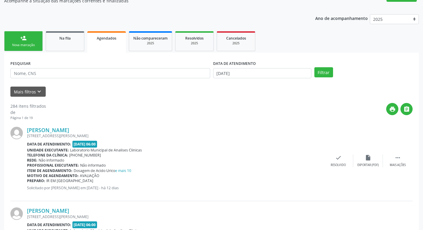
scroll to position [59, 0]
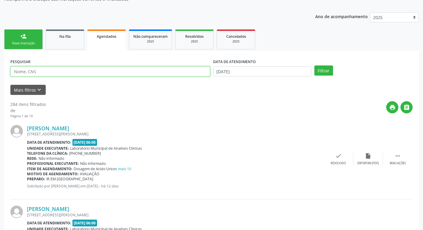
click at [47, 71] on input "text" at bounding box center [110, 71] width 200 height 10
type input "708505569453380"
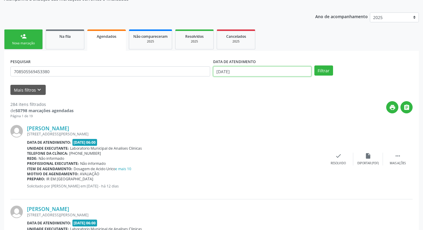
click at [300, 67] on input "[DATE]" at bounding box center [262, 71] width 98 height 10
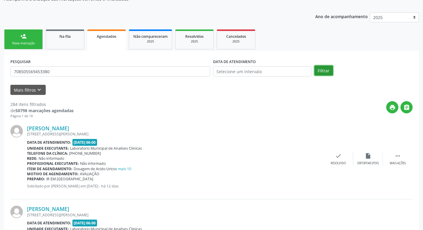
click at [321, 73] on button "Filtrar" at bounding box center [324, 70] width 19 height 10
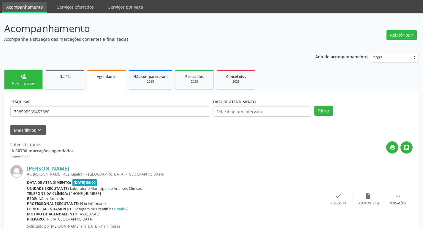
scroll to position [30, 0]
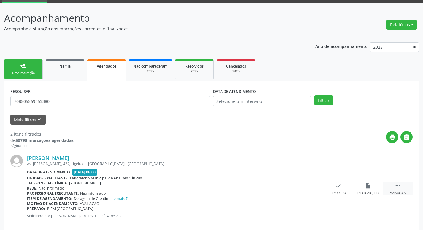
click at [397, 189] on div " Mais ações" at bounding box center [398, 188] width 30 height 13
click at [280, 191] on div "Imprimir" at bounding box center [278, 193] width 13 height 4
